Goal: Transaction & Acquisition: Purchase product/service

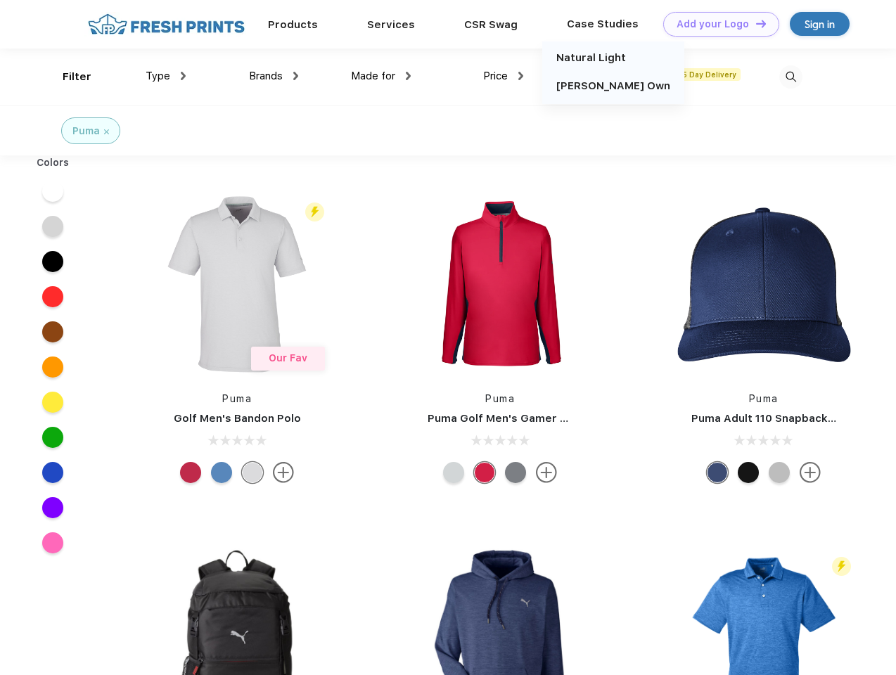
scroll to position [1, 0]
click at [716, 24] on link "Add your Logo Design Tool" at bounding box center [721, 24] width 116 height 25
click at [0, 0] on div "Design Tool" at bounding box center [0, 0] width 0 height 0
click at [754, 23] on link "Add your Logo Design Tool" at bounding box center [721, 24] width 116 height 25
click at [68, 77] on div "Filter" at bounding box center [77, 77] width 29 height 16
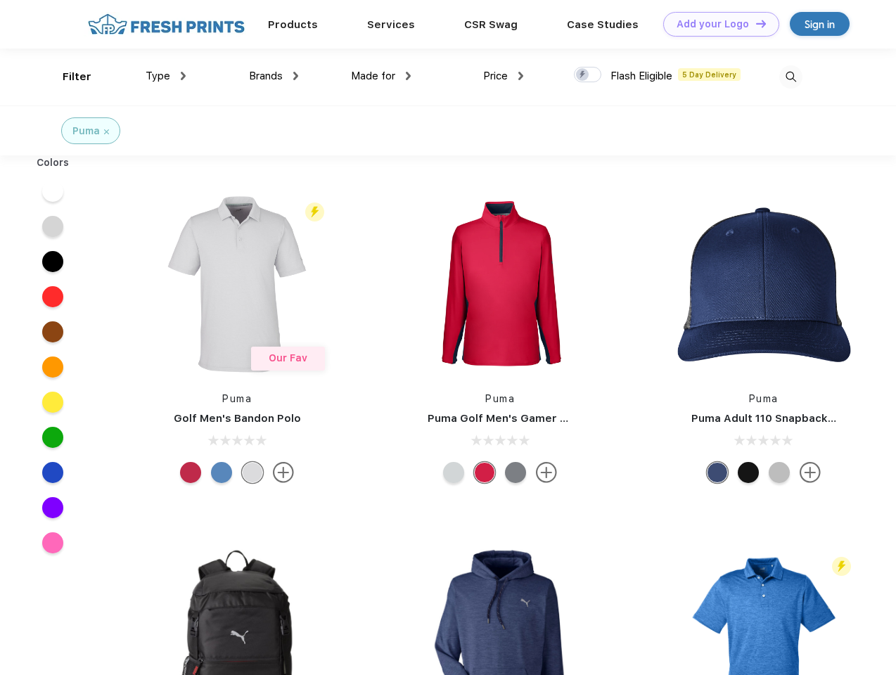
click at [166, 76] on span "Type" at bounding box center [158, 76] width 25 height 13
click at [274, 76] on span "Brands" at bounding box center [266, 76] width 34 height 13
click at [381, 76] on span "Made for" at bounding box center [373, 76] width 44 height 13
click at [503, 76] on span "Price" at bounding box center [495, 76] width 25 height 13
click at [588, 75] on div at bounding box center [587, 74] width 27 height 15
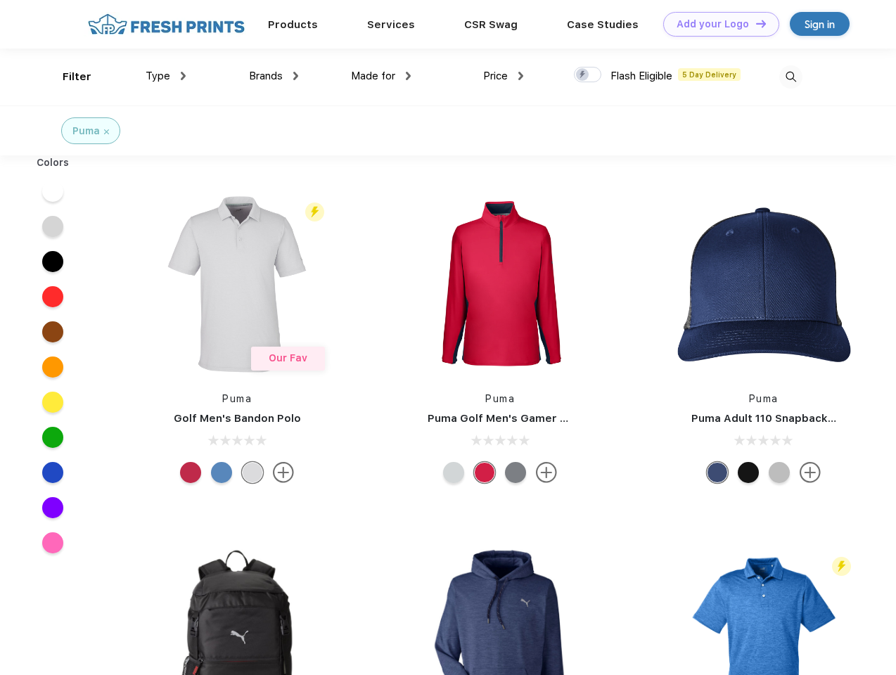
click at [583, 75] on input "checkbox" at bounding box center [578, 70] width 9 height 9
click at [790, 77] on img at bounding box center [790, 76] width 23 height 23
